Goal: Complete application form

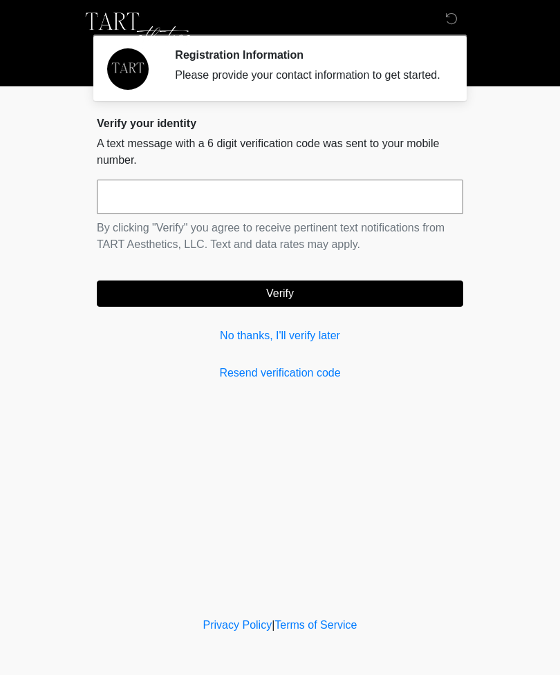
click at [256, 214] on input "text" at bounding box center [280, 197] width 366 height 35
type input "******"
click at [297, 304] on button "Verify" at bounding box center [280, 294] width 366 height 26
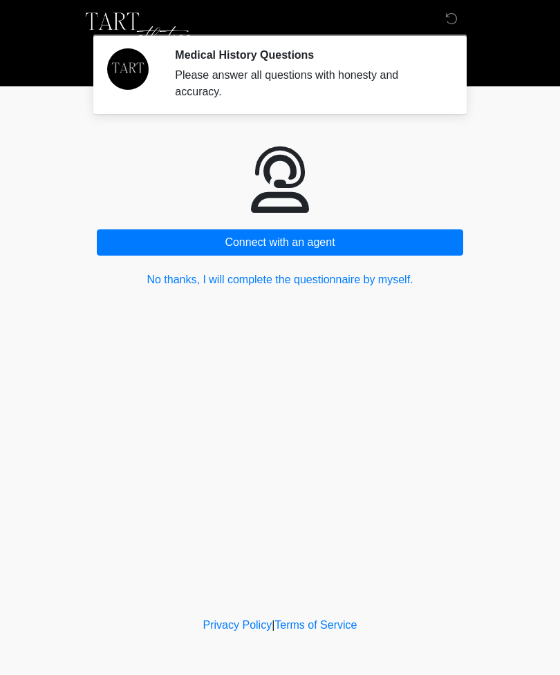
click at [343, 274] on button "No thanks, I will complete the questionnaire by myself." at bounding box center [280, 280] width 366 height 26
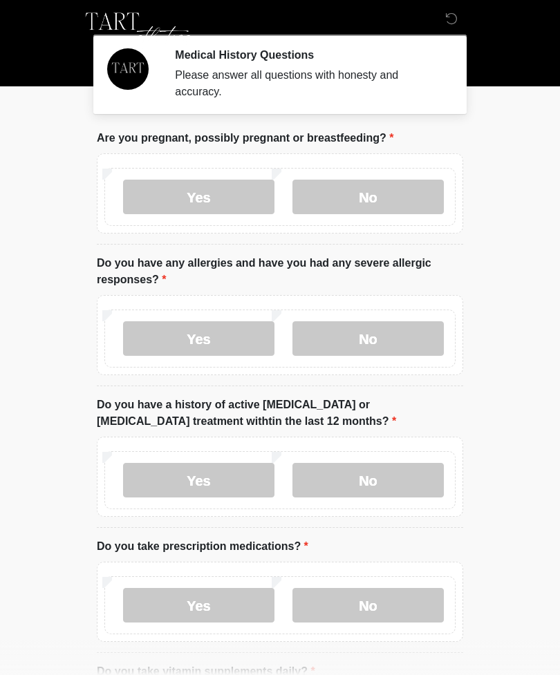
click at [361, 194] on label "No" at bounding box center [367, 197] width 151 height 35
click at [380, 339] on label "No" at bounding box center [367, 338] width 151 height 35
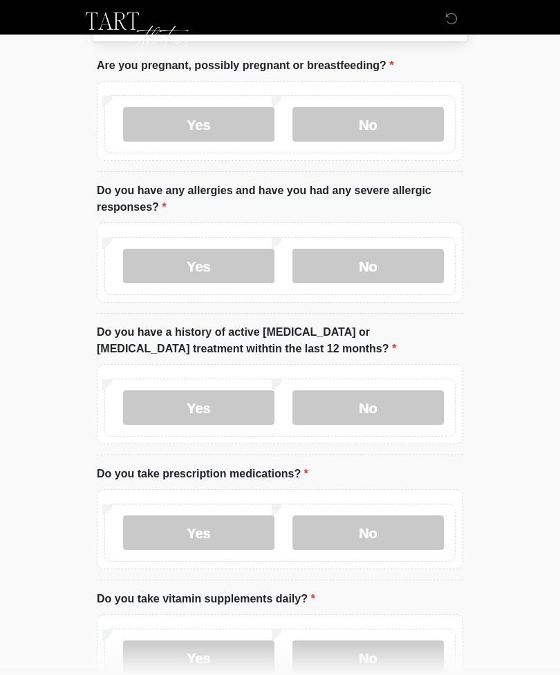
click at [375, 411] on label "No" at bounding box center [367, 408] width 151 height 35
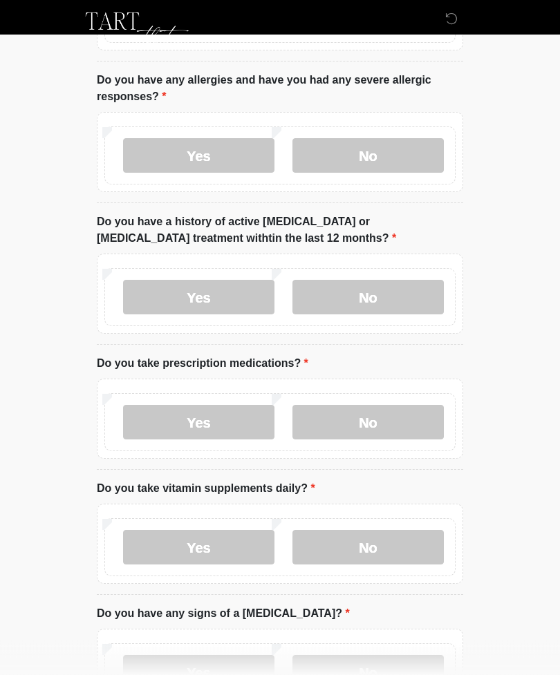
scroll to position [183, 0]
click at [380, 415] on label "No" at bounding box center [367, 422] width 151 height 35
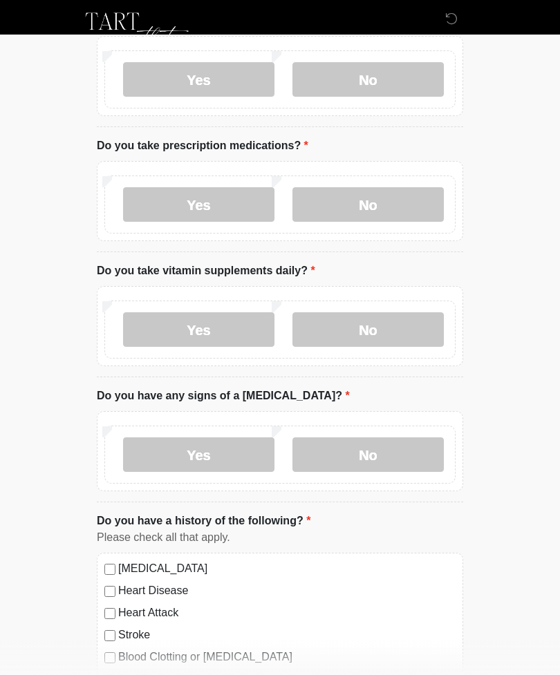
click at [363, 332] on label "No" at bounding box center [367, 330] width 151 height 35
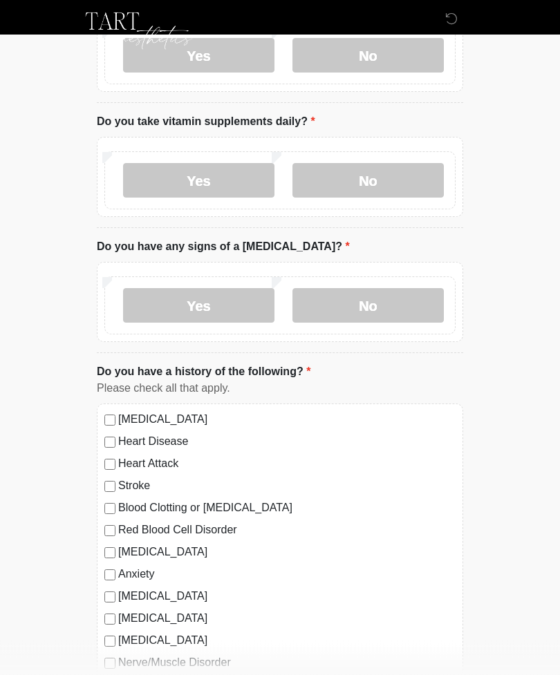
scroll to position [552, 0]
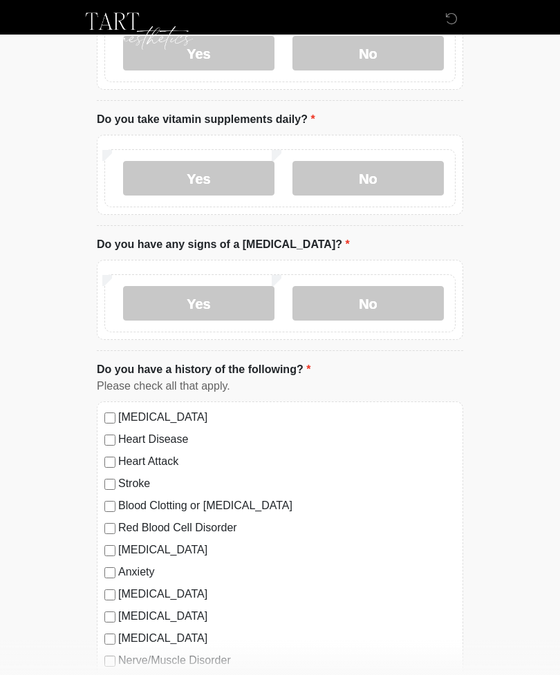
click at [372, 299] on label "No" at bounding box center [367, 303] width 151 height 35
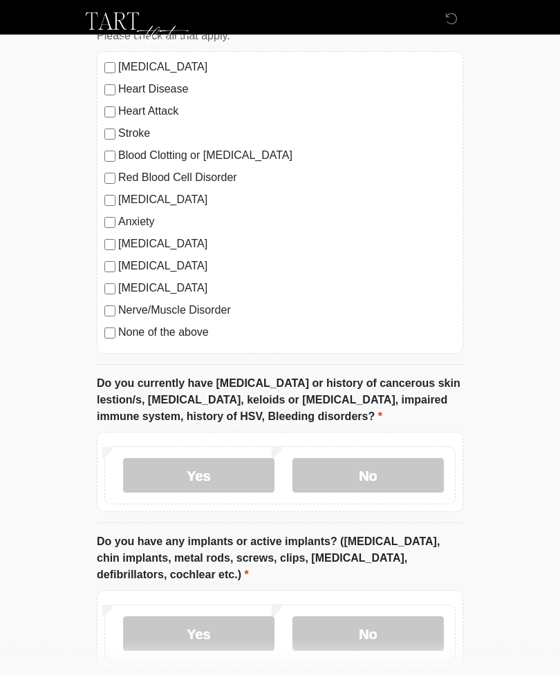
scroll to position [901, 0]
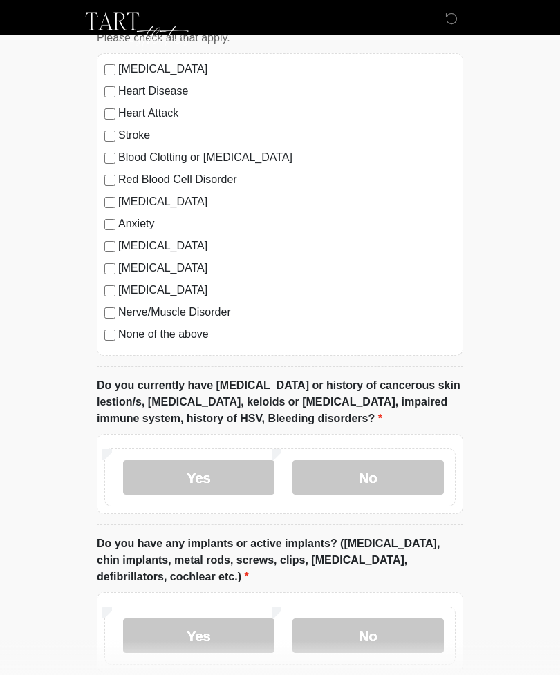
click at [358, 482] on label "No" at bounding box center [367, 477] width 151 height 35
click at [389, 640] on label "No" at bounding box center [367, 636] width 151 height 35
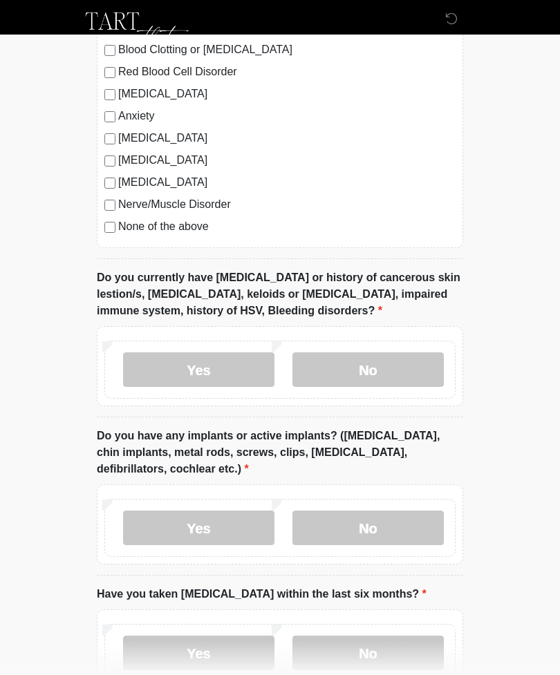
scroll to position [1099, 0]
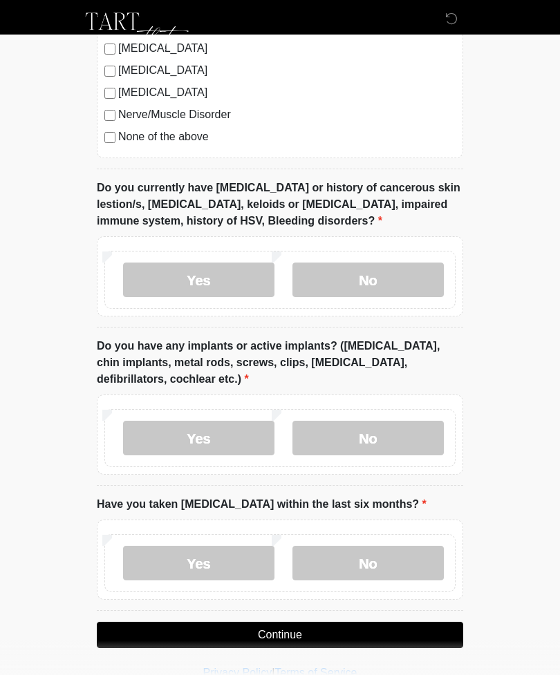
click at [363, 556] on label "No" at bounding box center [367, 563] width 151 height 35
click at [304, 633] on button "Continue" at bounding box center [280, 635] width 366 height 26
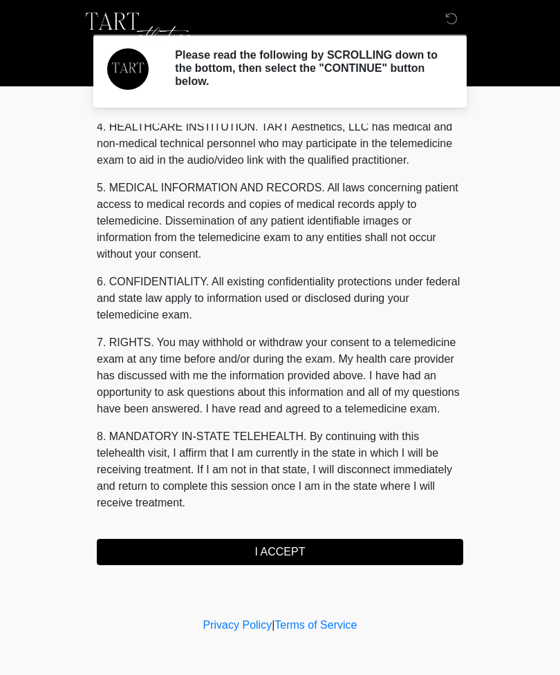
scroll to position [403, 0]
click at [327, 556] on button "I ACCEPT" at bounding box center [280, 552] width 366 height 26
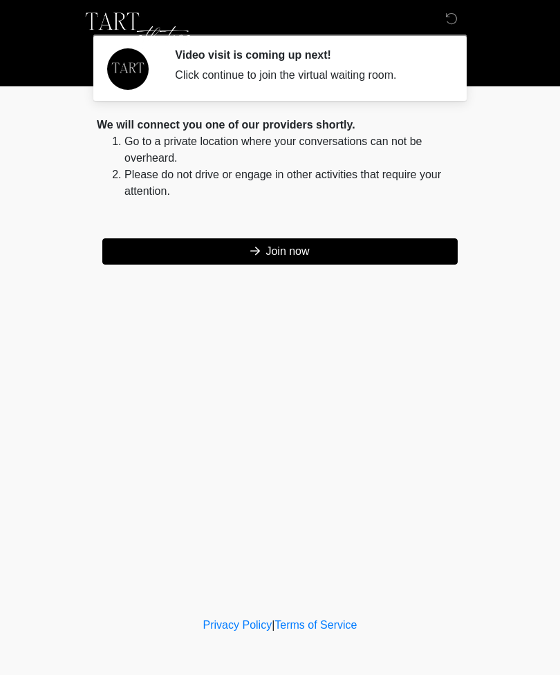
click at [304, 252] on button "Join now" at bounding box center [279, 252] width 355 height 26
